Goal: Download file/media

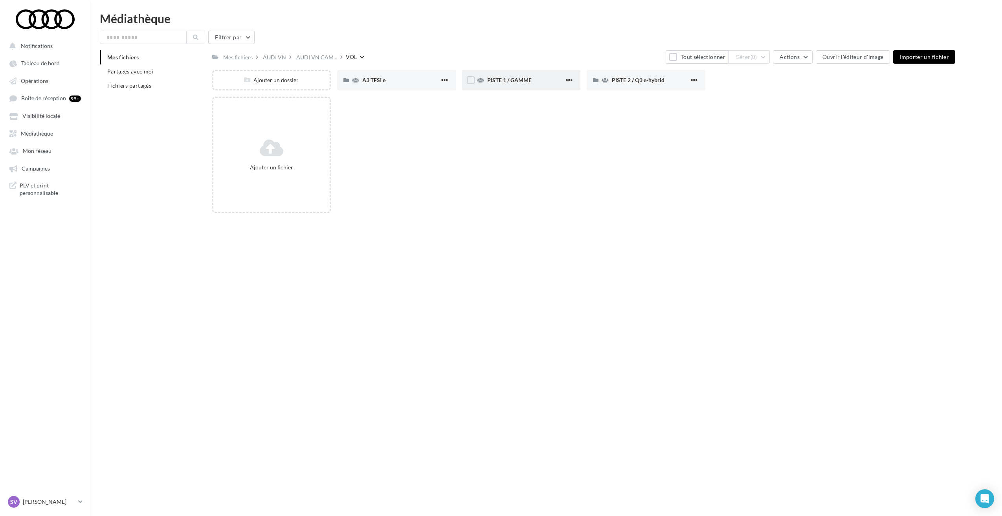
click at [518, 79] on span "PISTE 1 / GAMME" at bounding box center [509, 80] width 44 height 7
click at [639, 84] on div "PISTE 2 / Q3 e-hybrid" at bounding box center [650, 80] width 77 height 8
click at [636, 82] on span "PISTE 2 / Q3 e-hybrid" at bounding box center [638, 80] width 53 height 7
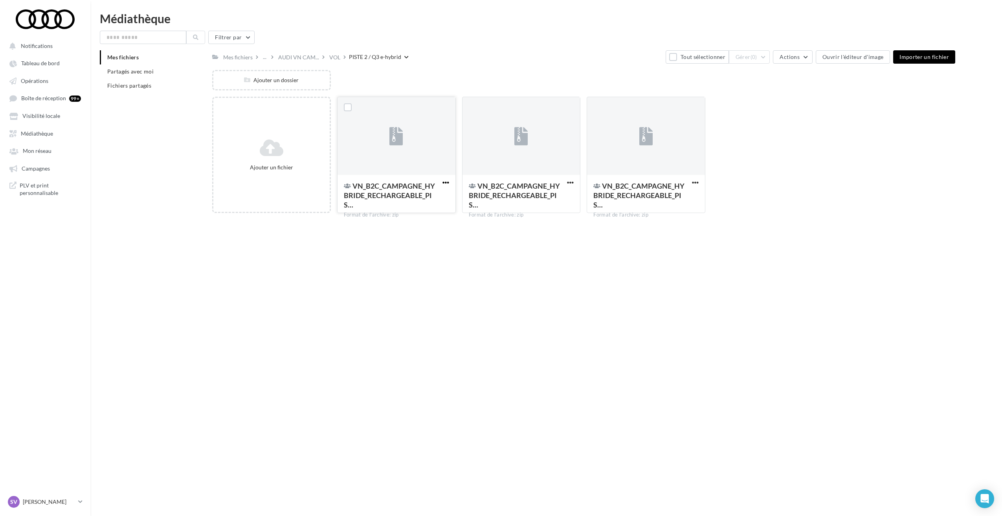
click at [447, 183] on span "button" at bounding box center [445, 182] width 7 height 7
click at [415, 240] on button "Télécharger" at bounding box center [406, 239] width 87 height 20
click at [770, 133] on div "Ajouter un fichier VN_B2C_CAMPAGNE_HYBRIDE_RECHARGEABLE_PIS… Format de l'archiv…" at bounding box center [586, 158] width 749 height 123
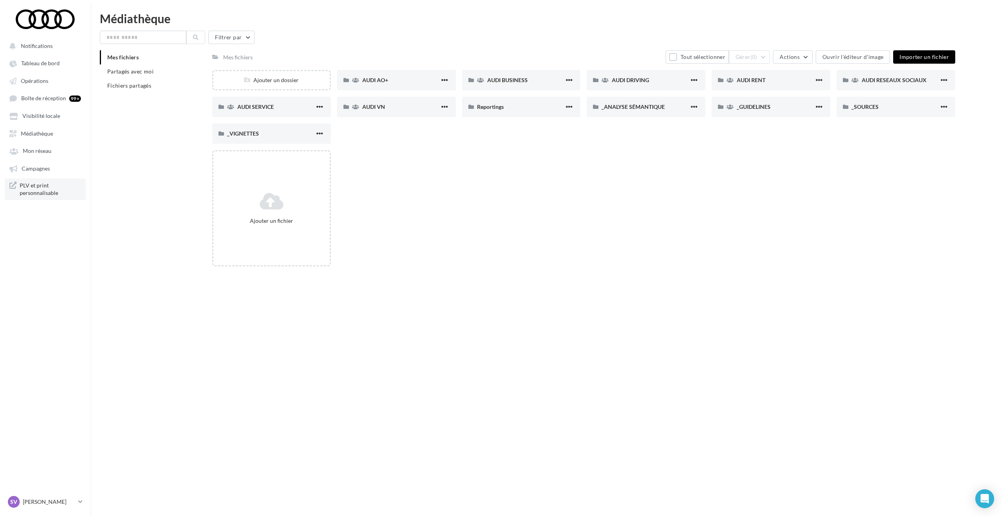
click at [41, 187] on span "PLV et print personnalisable" at bounding box center [50, 188] width 61 height 15
